Goal: Information Seeking & Learning: Learn about a topic

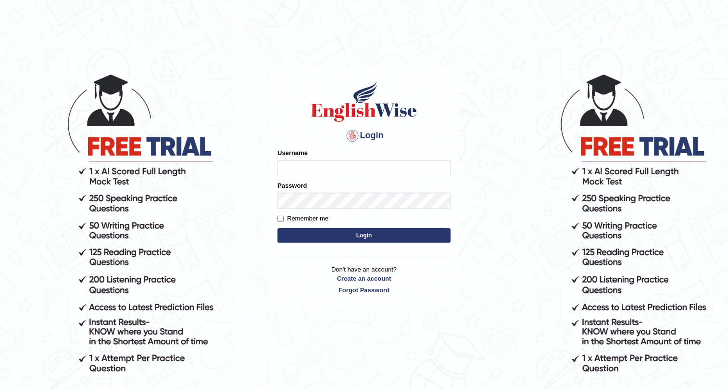
drag, startPoint x: 0, startPoint y: 0, endPoint x: 335, endPoint y: 168, distance: 374.4
click at [335, 168] on input "Username" at bounding box center [363, 168] width 173 height 16
type input "panny"
click at [387, 234] on button "Login" at bounding box center [363, 235] width 173 height 14
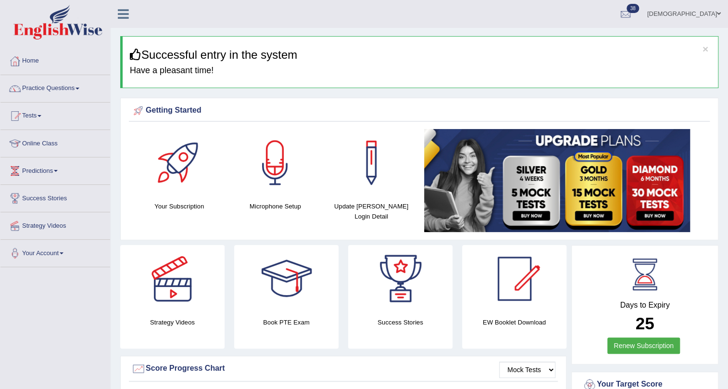
click at [79, 88] on span at bounding box center [78, 89] width 4 height 2
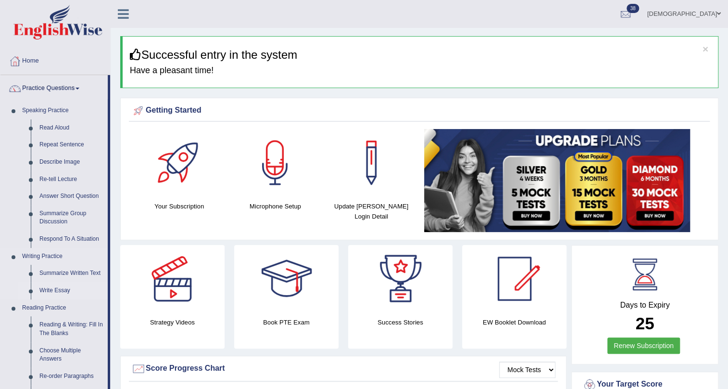
click at [63, 288] on link "Write Essay" at bounding box center [71, 290] width 73 height 17
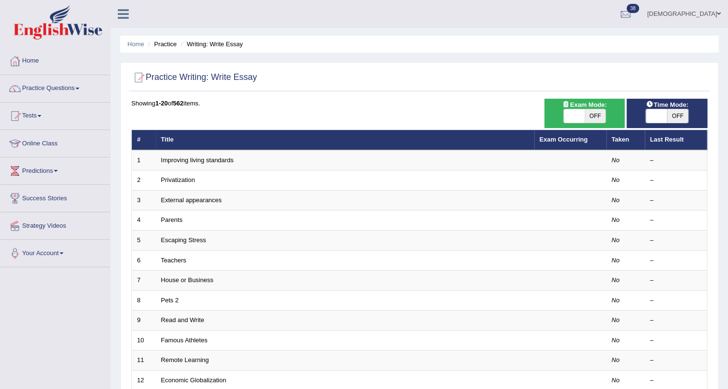
click at [664, 117] on span at bounding box center [656, 115] width 21 height 13
checkbox input "true"
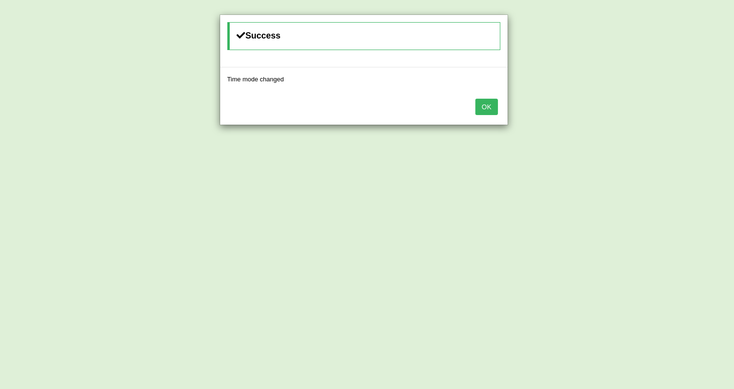
click at [490, 110] on button "OK" at bounding box center [487, 107] width 22 height 16
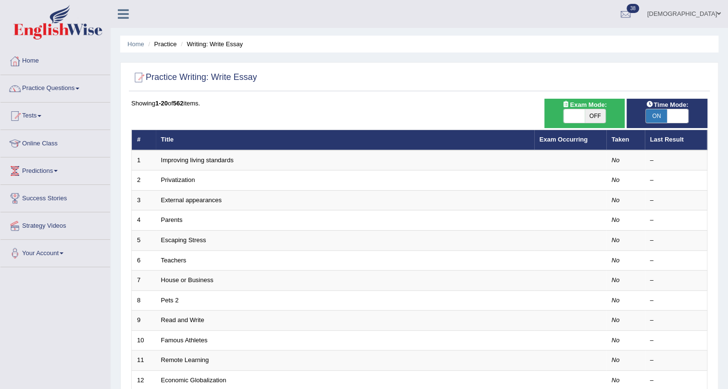
click at [350, 111] on div "Showing 1-20 of 562 items. # Title Exam Occurring Taken Last Result 1 Improving…" at bounding box center [419, 348] width 576 height 499
click at [358, 75] on div at bounding box center [419, 78] width 576 height 20
click at [359, 106] on div "Showing 1-20 of 562 items." at bounding box center [419, 103] width 576 height 9
click at [358, 87] on div at bounding box center [419, 78] width 576 height 20
click at [358, 104] on div "Showing 1-20 of 562 items." at bounding box center [419, 103] width 576 height 9
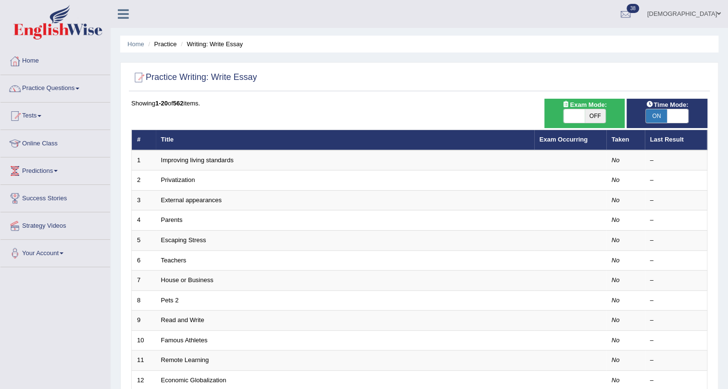
click at [356, 79] on div at bounding box center [419, 78] width 576 height 20
click at [353, 104] on div "Showing 1-20 of 562 items." at bounding box center [419, 103] width 576 height 9
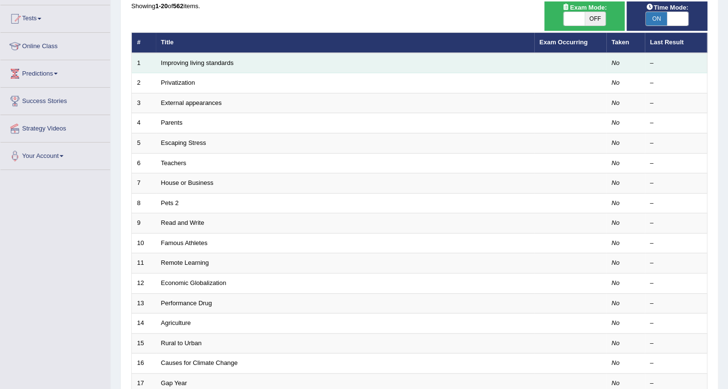
scroll to position [247, 0]
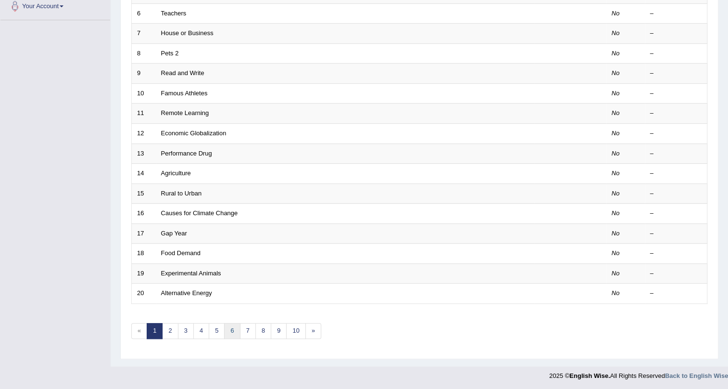
click at [233, 328] on link "6" at bounding box center [232, 331] width 16 height 16
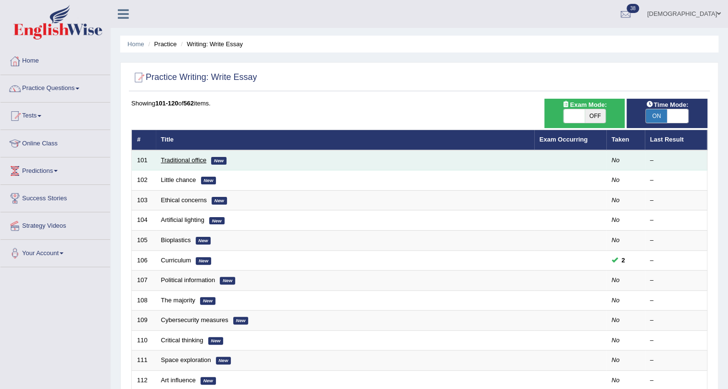
click at [187, 157] on link "Traditional office" at bounding box center [184, 159] width 46 height 7
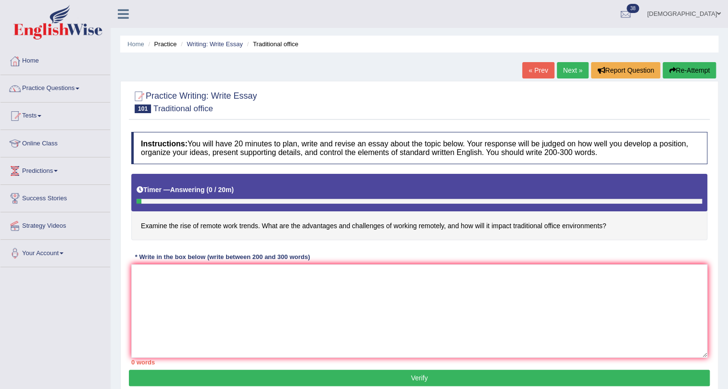
drag, startPoint x: 142, startPoint y: 225, endPoint x: 642, endPoint y: 243, distance: 499.5
click at [629, 244] on div "Instructions: You will have 20 minutes to plan, write and revise an essay about…" at bounding box center [419, 248] width 581 height 242
drag, startPoint x: 608, startPoint y: 224, endPoint x: 110, endPoint y: 225, distance: 498.2
click at [110, 225] on div "Toggle navigation Home Practice Questions Speaking Practice Read Aloud Repeat S…" at bounding box center [364, 250] width 728 height 500
click at [394, 272] on textarea at bounding box center [419, 310] width 576 height 93
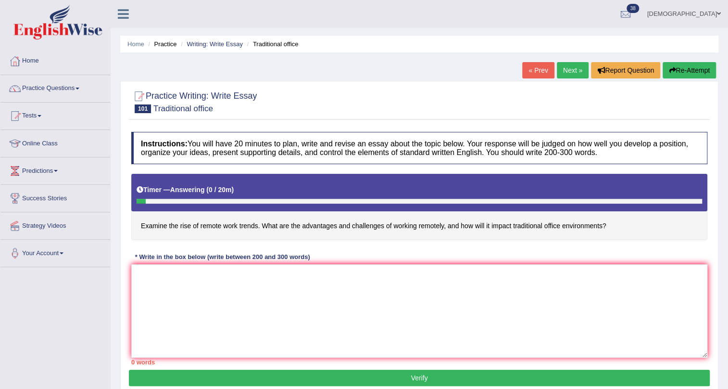
click at [398, 247] on div "Instructions: You will have 20 minutes to plan, write and revise an essay about…" at bounding box center [419, 248] width 581 height 242
click at [395, 297] on textarea at bounding box center [419, 310] width 576 height 93
click at [404, 242] on div "Instructions: You will have 20 minutes to plan, write and revise an essay about…" at bounding box center [419, 248] width 581 height 242
click at [405, 286] on textarea at bounding box center [419, 310] width 576 height 93
click at [384, 243] on div "Instructions: You will have 20 minutes to plan, write and revise an essay about…" at bounding box center [419, 248] width 581 height 242
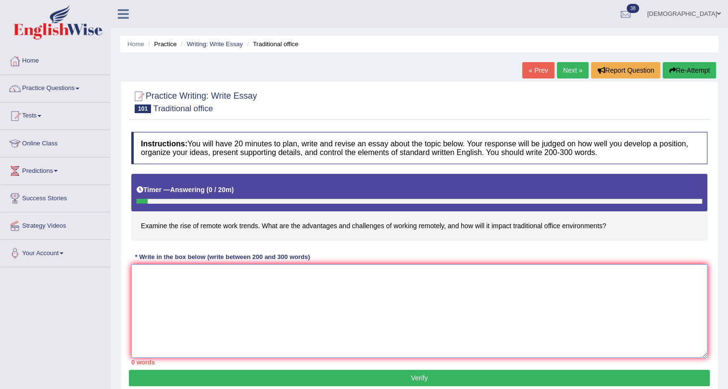
click at [403, 290] on textarea at bounding box center [419, 310] width 576 height 93
click at [421, 250] on div "Instructions: You will have 20 minutes to plan, write and revise an essay about…" at bounding box center [419, 248] width 581 height 242
click at [409, 284] on textarea at bounding box center [419, 310] width 576 height 93
click at [371, 241] on div "Instructions: You will have 20 minutes to plan, write and revise an essay about…" at bounding box center [419, 248] width 581 height 242
click at [387, 301] on textarea at bounding box center [419, 310] width 576 height 93
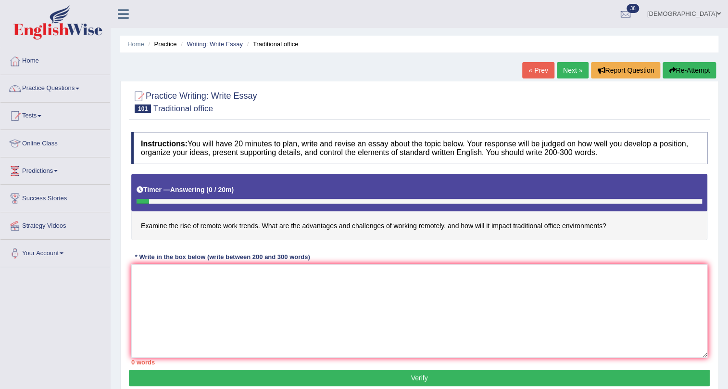
click at [427, 249] on div "Instructions: You will have 20 minutes to plan, write and revise an essay about…" at bounding box center [419, 248] width 581 height 242
drag, startPoint x: 141, startPoint y: 224, endPoint x: 687, endPoint y: 212, distance: 546.0
click at [687, 212] on h4 "Examine the rise of remote work trends. What are the advantages and challenges …" at bounding box center [419, 207] width 576 height 66
drag, startPoint x: 312, startPoint y: 259, endPoint x: 127, endPoint y: 258, distance: 184.2
click at [127, 258] on div "Practice Writing: Write Essay 101 Traditional office Instructions: You will hav…" at bounding box center [419, 238] width 598 height 315
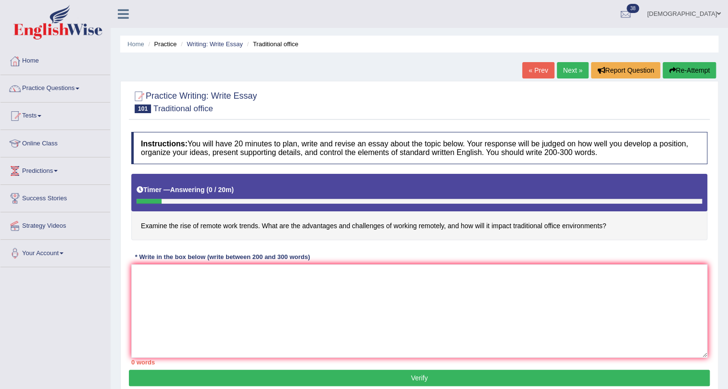
drag, startPoint x: 142, startPoint y: 257, endPoint x: 355, endPoint y: 247, distance: 213.3
click at [355, 247] on div "Instructions: You will have 20 minutes to plan, write and revise an essay about…" at bounding box center [419, 248] width 581 height 242
click at [337, 255] on div "Instructions: You will have 20 minutes to plan, write and revise an essay about…" at bounding box center [419, 248] width 581 height 242
drag, startPoint x: 307, startPoint y: 255, endPoint x: 222, endPoint y: 237, distance: 86.6
click at [222, 237] on div "Instructions: You will have 20 minutes to plan, write and revise an essay about…" at bounding box center [419, 248] width 581 height 242
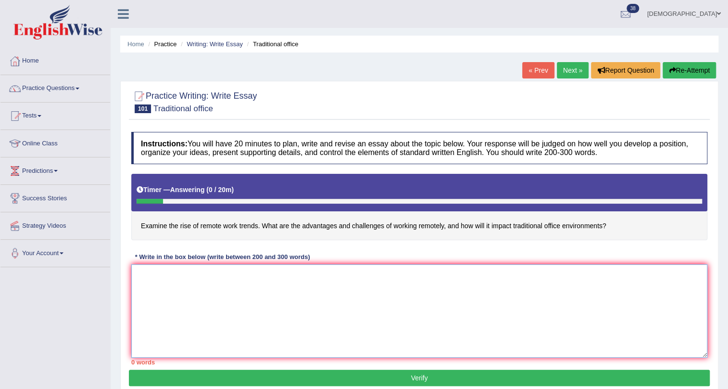
click at [425, 314] on textarea at bounding box center [419, 310] width 576 height 93
click at [384, 239] on h4 "Examine the rise of remote work trends. What are the advantages and challenges …" at bounding box center [419, 207] width 576 height 66
click at [393, 305] on textarea at bounding box center [419, 310] width 576 height 93
click at [369, 244] on div "Instructions: You will have 20 minutes to plan, write and revise an essay about…" at bounding box center [419, 248] width 581 height 242
click at [369, 265] on textarea at bounding box center [419, 310] width 576 height 93
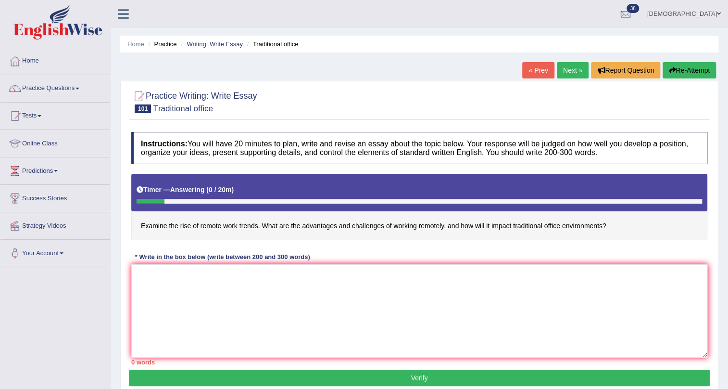
click at [366, 234] on h4 "Examine the rise of remote work trends. What are the advantages and challenges …" at bounding box center [419, 207] width 576 height 66
click at [351, 274] on textarea at bounding box center [419, 310] width 576 height 93
click at [349, 254] on div "Instructions: You will have 20 minutes to plan, write and revise an essay about…" at bounding box center [419, 248] width 581 height 242
click at [351, 293] on textarea at bounding box center [419, 310] width 576 height 93
click at [345, 243] on div "Instructions: You will have 20 minutes to plan, write and revise an essay about…" at bounding box center [419, 248] width 581 height 242
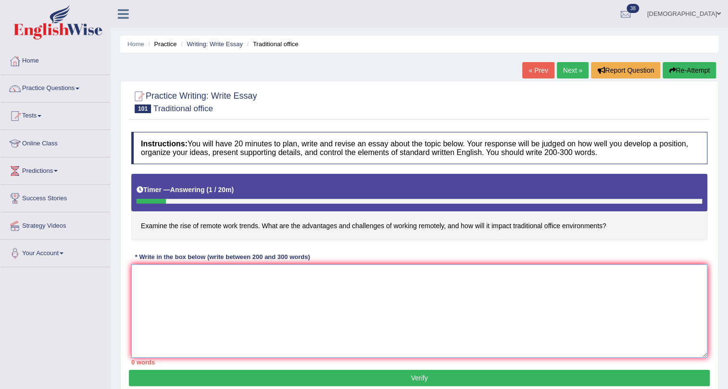
click at [346, 305] on textarea at bounding box center [419, 310] width 576 height 93
click at [336, 312] on textarea at bounding box center [419, 310] width 576 height 93
click at [339, 237] on h4 "Examine the rise of remote work trends. What are the advantages and challenges …" at bounding box center [419, 207] width 576 height 66
click at [346, 292] on textarea at bounding box center [419, 310] width 576 height 93
click at [379, 246] on div "Instructions: You will have 20 minutes to plan, write and revise an essay about…" at bounding box center [419, 248] width 581 height 242
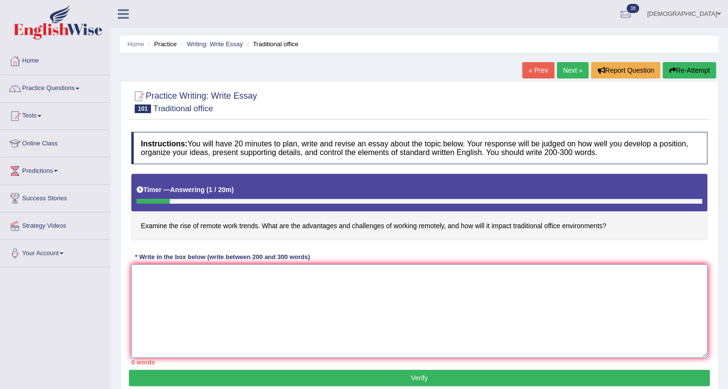
click at [416, 300] on textarea at bounding box center [419, 310] width 576 height 93
click at [364, 327] on textarea at bounding box center [419, 310] width 576 height 93
click at [408, 242] on div "Instructions: You will have 20 minutes to plan, write and revise an essay about…" at bounding box center [419, 248] width 581 height 242
click at [442, 339] on textarea at bounding box center [419, 310] width 576 height 93
drag, startPoint x: 140, startPoint y: 226, endPoint x: 683, endPoint y: 240, distance: 542.7
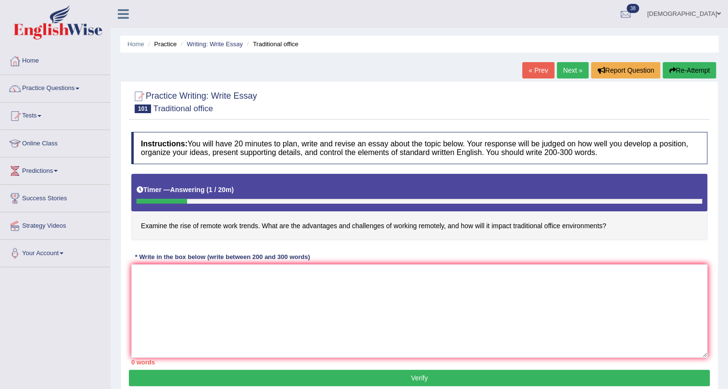
click at [682, 240] on div "Instructions: You will have 20 minutes to plan, write and revise an essay about…" at bounding box center [419, 248] width 581 height 242
click at [616, 226] on h4 "Examine the rise of remote work trends. What are the advantages and challenges …" at bounding box center [419, 207] width 576 height 66
drag, startPoint x: 606, startPoint y: 226, endPoint x: 247, endPoint y: 224, distance: 359.3
click at [251, 226] on h4 "Examine the rise of remote work trends. What are the advantages and challenges …" at bounding box center [419, 207] width 576 height 66
click at [401, 244] on div "Instructions: You will have 20 minutes to plan, write and revise an essay about…" at bounding box center [419, 248] width 581 height 242
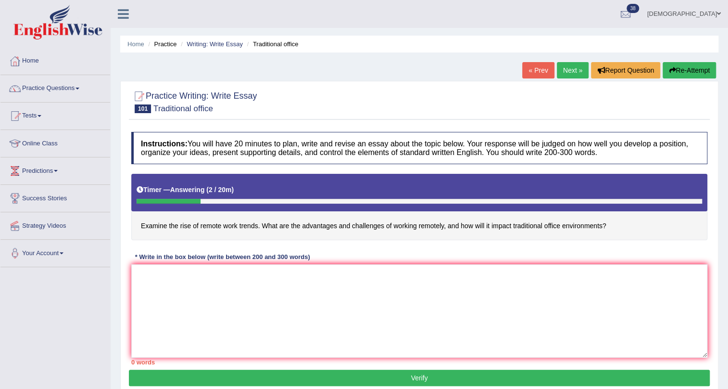
click at [383, 103] on div at bounding box center [419, 101] width 576 height 29
drag, startPoint x: 149, startPoint y: 94, endPoint x: 247, endPoint y: 95, distance: 98.1
click at [247, 95] on h2 "Practice Writing: Write Essay 101 Traditional office" at bounding box center [194, 101] width 126 height 24
click at [197, 110] on small "Traditional office" at bounding box center [183, 108] width 60 height 9
drag, startPoint x: 216, startPoint y: 105, endPoint x: 137, endPoint y: 73, distance: 85.2
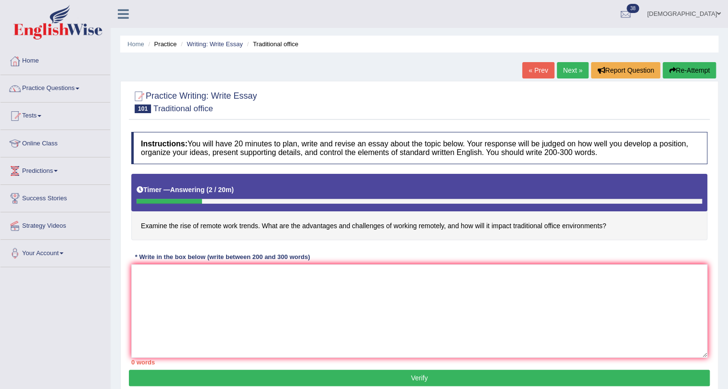
click at [137, 73] on div "Home Practice Writing: Write Essay Traditional office « Prev Next » Report Ques…" at bounding box center [420, 240] width 618 height 481
click at [249, 59] on div "Home Practice Writing: Write Essay Traditional office « Prev Next » Report Ques…" at bounding box center [420, 240] width 618 height 481
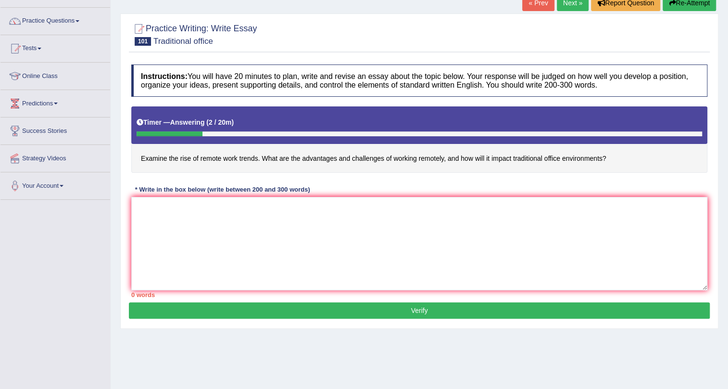
scroll to position [116, 0]
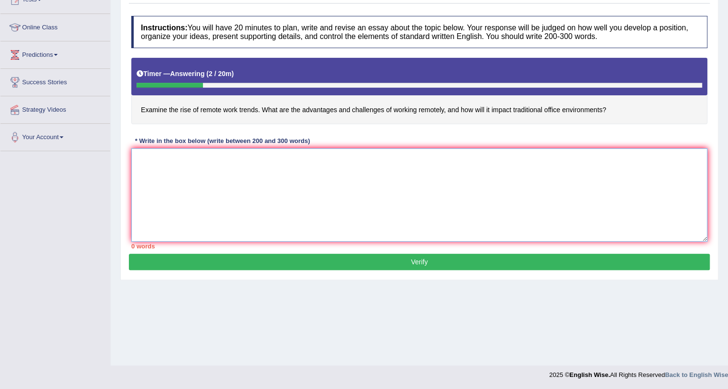
click at [329, 226] on textarea at bounding box center [419, 194] width 576 height 93
click at [450, 300] on div "Home Practice Writing: Write Essay Traditional office « Prev Next » Report Ques…" at bounding box center [420, 124] width 618 height 481
drag, startPoint x: 447, startPoint y: 310, endPoint x: 419, endPoint y: 322, distance: 30.2
click at [423, 322] on div "Home Practice Writing: Write Essay Traditional office « Prev Next » Report Ques…" at bounding box center [420, 124] width 618 height 481
click at [513, 338] on div "Home Practice Writing: Write Essay Traditional office « Prev Next » Report Ques…" at bounding box center [420, 124] width 618 height 481
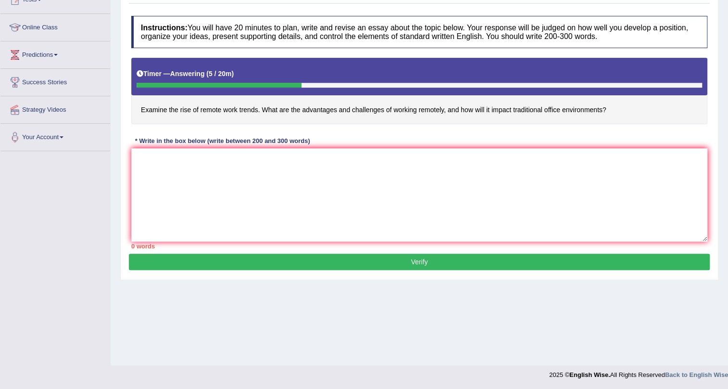
click at [501, 332] on div "Home Practice Writing: Write Essay Traditional office « Prev Next » Report Ques…" at bounding box center [420, 124] width 618 height 481
click at [303, 318] on div "Home Practice Writing: Write Essay Traditional office « Prev Next » Report Ques…" at bounding box center [420, 124] width 618 height 481
click at [447, 308] on div "Home Practice Writing: Write Essay Traditional office « Prev Next » Report Ques…" at bounding box center [420, 124] width 618 height 481
click at [104, 334] on div "Toggle navigation Home Practice Questions Speaking Practice Read Aloud Repeat S…" at bounding box center [364, 134] width 728 height 500
click at [341, 173] on textarea at bounding box center [419, 194] width 576 height 93
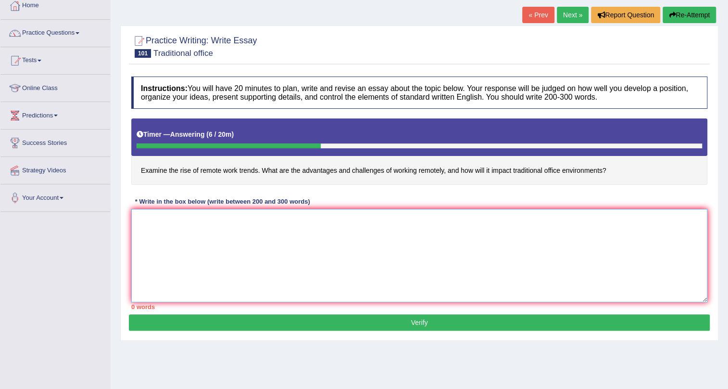
scroll to position [0, 0]
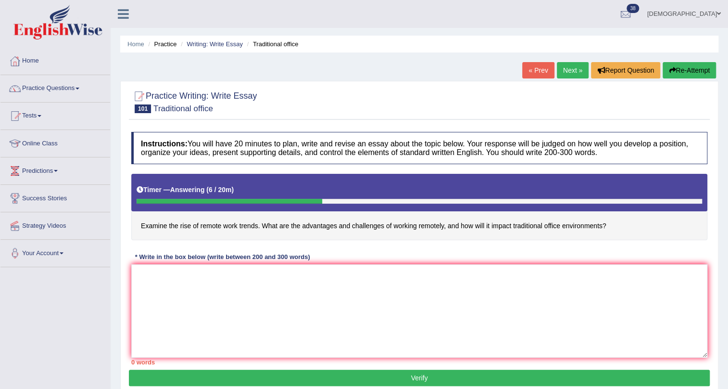
drag, startPoint x: 140, startPoint y: 226, endPoint x: 609, endPoint y: 240, distance: 469.1
click at [606, 241] on div "Instructions: You will have 20 minutes to plan, write and revise an essay about…" at bounding box center [419, 248] width 581 height 242
drag, startPoint x: 605, startPoint y: 224, endPoint x: 109, endPoint y: 220, distance: 496.3
click at [109, 220] on div "Toggle navigation Home Practice Questions Speaking Practice Read Aloud Repeat S…" at bounding box center [364, 250] width 728 height 500
click at [315, 311] on textarea at bounding box center [419, 310] width 576 height 93
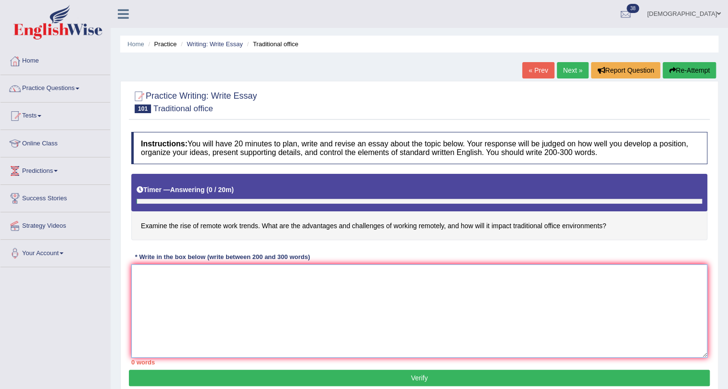
click at [382, 318] on textarea at bounding box center [419, 310] width 576 height 93
click at [347, 296] on textarea at bounding box center [419, 310] width 576 height 93
click at [340, 308] on textarea at bounding box center [419, 310] width 576 height 93
click at [444, 108] on div at bounding box center [419, 101] width 576 height 29
click at [399, 265] on textarea at bounding box center [419, 310] width 576 height 93
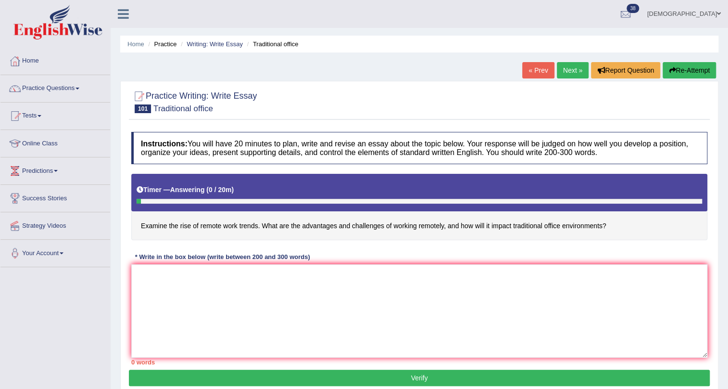
click at [399, 260] on div "Instructions: You will have 20 minutes to plan, write and revise an essay about…" at bounding box center [419, 248] width 581 height 242
click at [396, 263] on div "Instructions: You will have 20 minutes to plan, write and revise an essay about…" at bounding box center [419, 248] width 581 height 242
click at [397, 284] on textarea at bounding box center [419, 310] width 576 height 93
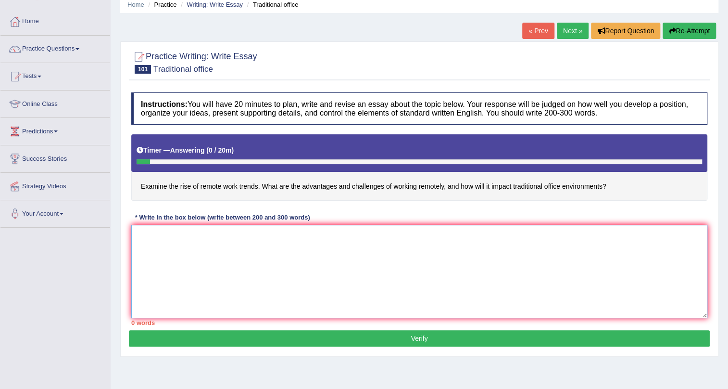
scroll to position [116, 0]
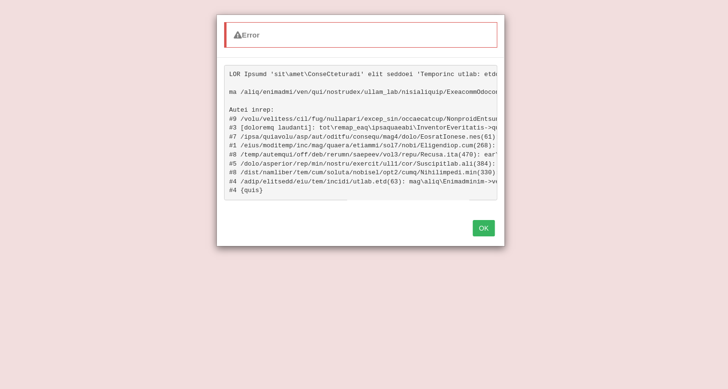
click at [490, 232] on button "OK" at bounding box center [484, 228] width 22 height 16
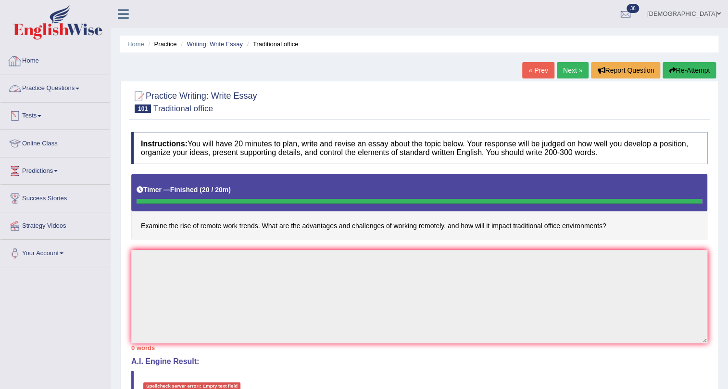
click at [74, 87] on link "Practice Questions" at bounding box center [55, 87] width 110 height 24
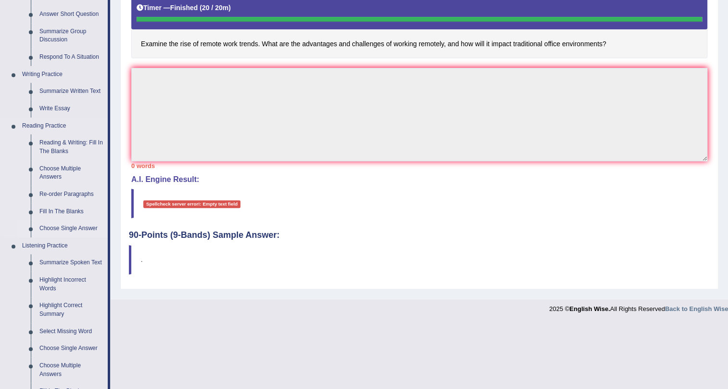
scroll to position [129, 0]
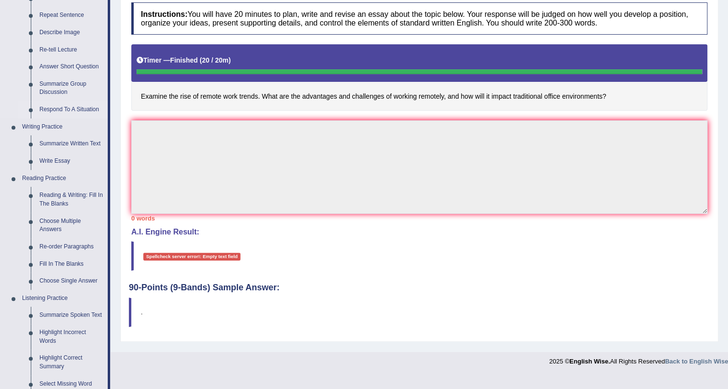
click at [84, 108] on link "Respond To A Situation" at bounding box center [71, 109] width 73 height 17
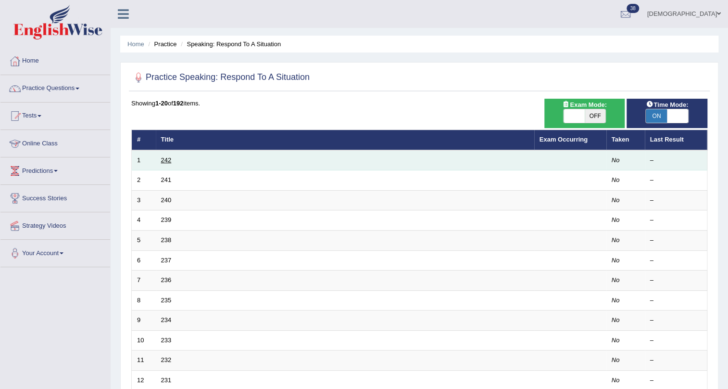
click at [166, 160] on link "242" at bounding box center [166, 159] width 11 height 7
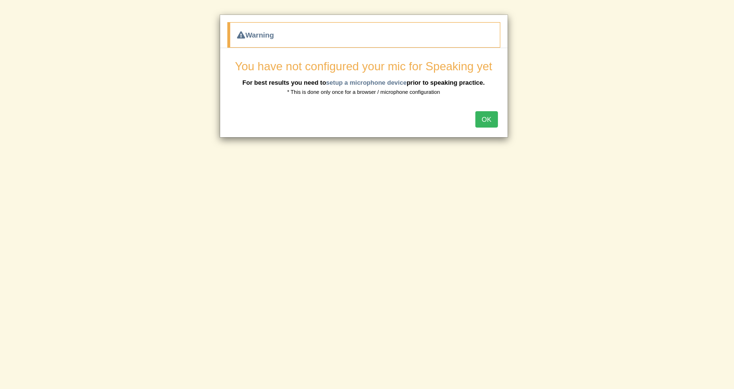
click at [493, 115] on button "OK" at bounding box center [487, 119] width 22 height 16
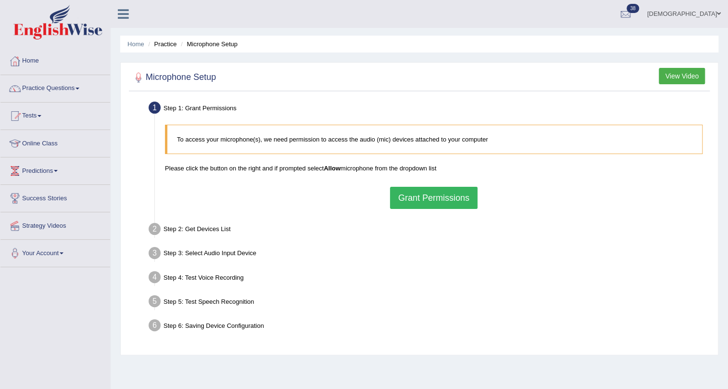
click at [529, 288] on div "Step 4: Test Voice Recording" at bounding box center [428, 278] width 569 height 21
click at [71, 84] on link "Practice Questions" at bounding box center [55, 87] width 110 height 24
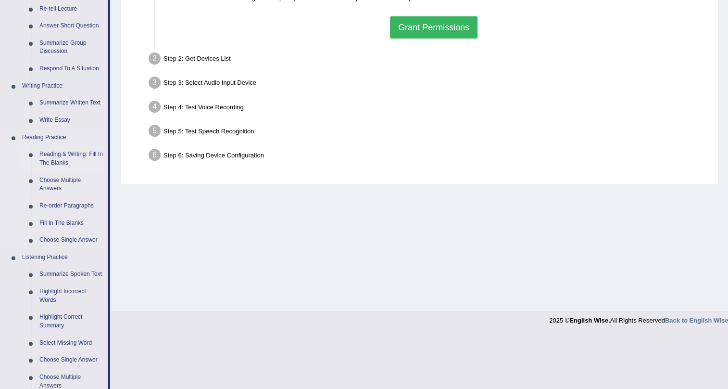
scroll to position [218, 0]
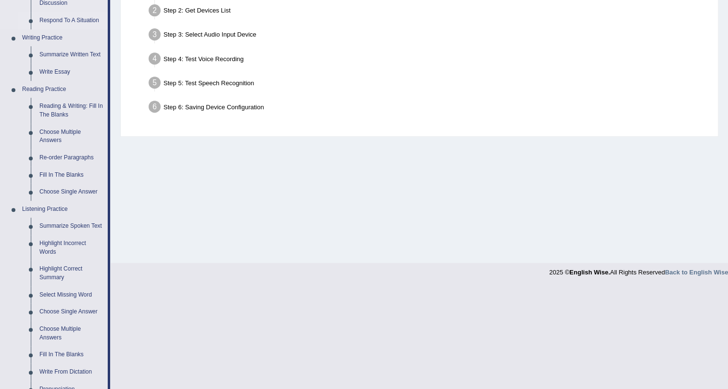
click at [74, 18] on link "Respond To A Situation" at bounding box center [71, 20] width 73 height 17
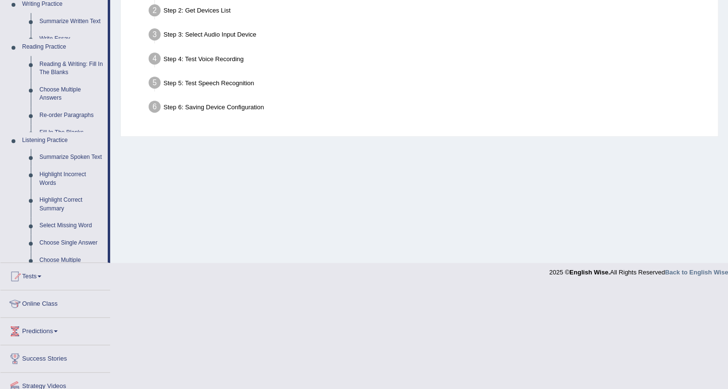
scroll to position [116, 0]
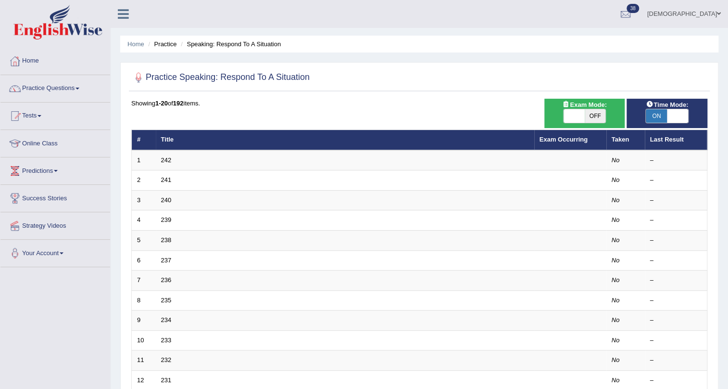
drag, startPoint x: 705, startPoint y: 291, endPoint x: 0, endPoint y: 405, distance: 713.8
drag, startPoint x: 0, startPoint y: 405, endPoint x: 308, endPoint y: 113, distance: 424.2
click at [308, 113] on div "Showing 1-20 of 192 items. # Title Exam Occurring Taken Last Result 1 242 No – …" at bounding box center [419, 348] width 576 height 499
click at [490, 103] on div "Showing 1-20 of 192 items." at bounding box center [419, 103] width 576 height 9
click at [423, 118] on div "Showing 1-20 of 192 items. # Title Exam Occurring Taken Last Result 1 242 No – …" at bounding box center [419, 348] width 576 height 499
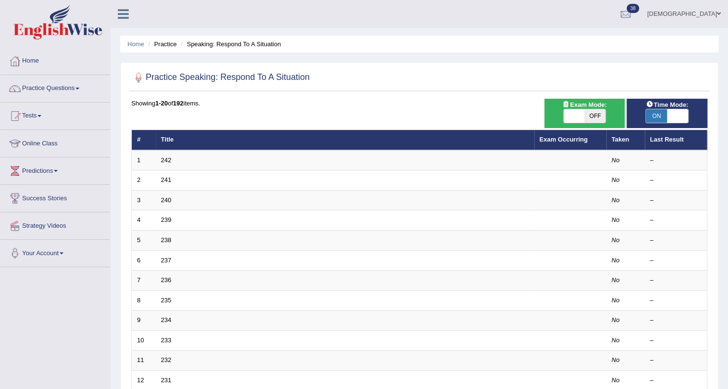
click at [715, 10] on link "[DEMOGRAPHIC_DATA]" at bounding box center [684, 12] width 88 height 25
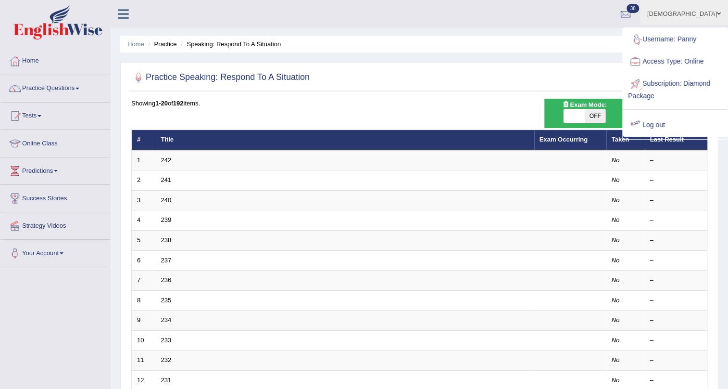
click at [651, 123] on link "Log out" at bounding box center [675, 125] width 104 height 22
